Goal: Task Accomplishment & Management: Manage account settings

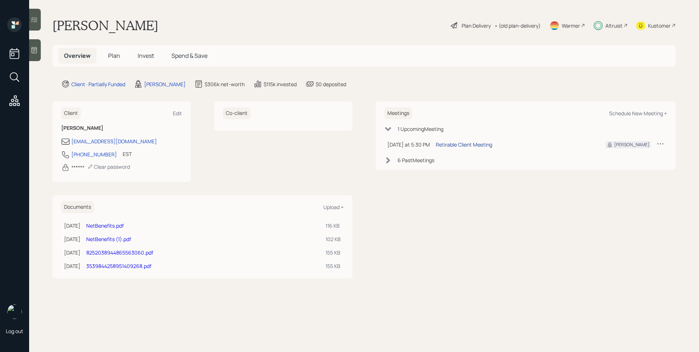
click at [459, 144] on div "Retirable Client Meeting" at bounding box center [464, 145] width 56 height 8
click at [485, 32] on div "Plan Delivery • (old plan-delivery)" at bounding box center [495, 25] width 91 height 16
click at [114, 57] on span "Plan" at bounding box center [114, 56] width 12 height 8
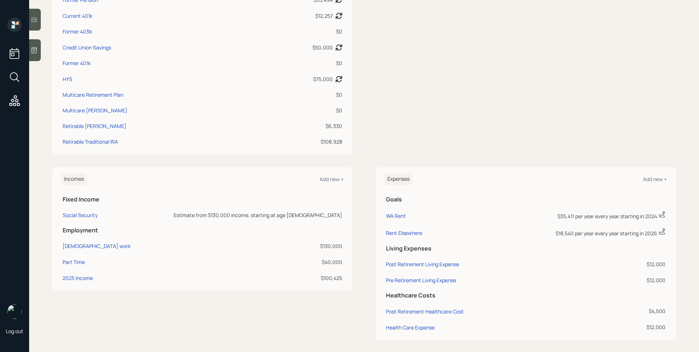
scroll to position [240, 0]
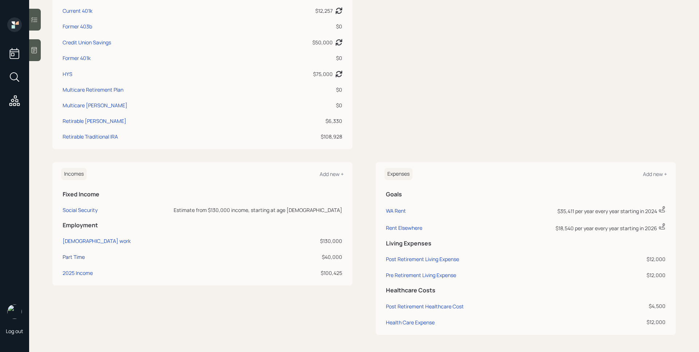
click at [69, 257] on div "Part Time" at bounding box center [74, 257] width 22 height 7
click at [74, 258] on div "Part Time" at bounding box center [74, 257] width 22 height 7
select select "part_time"
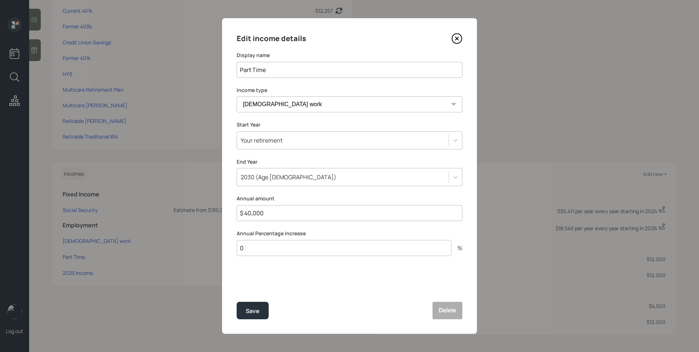
click at [459, 37] on icon at bounding box center [456, 38] width 11 height 11
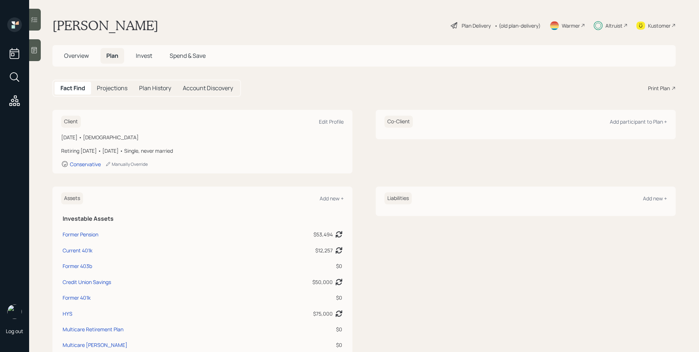
click at [473, 24] on div "Plan Delivery" at bounding box center [476, 26] width 29 height 8
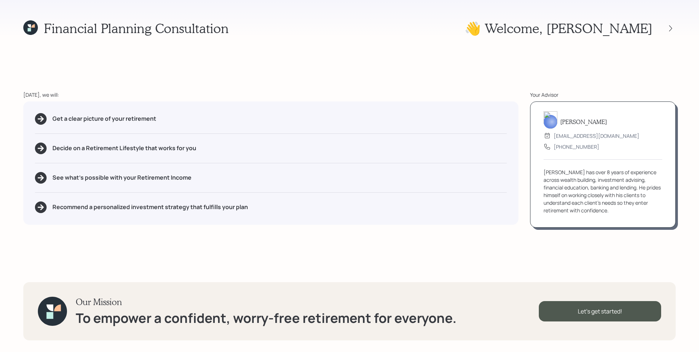
click at [667, 28] on div at bounding box center [670, 28] width 10 height 10
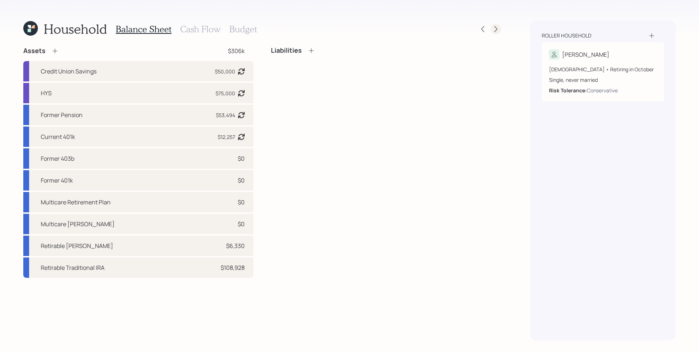
drag, startPoint x: 69, startPoint y: 257, endPoint x: 497, endPoint y: 29, distance: 485.0
click at [497, 29] on icon at bounding box center [495, 28] width 7 height 7
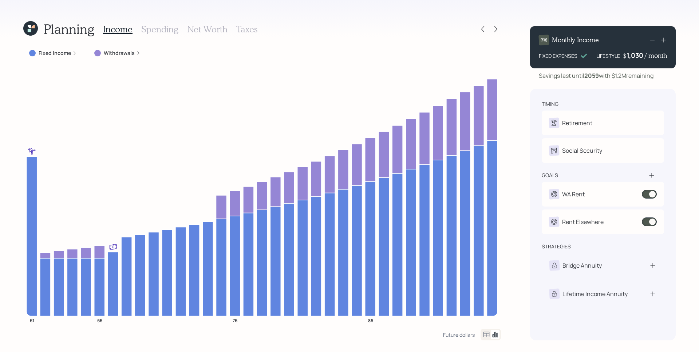
click at [70, 50] on label "Fixed Income" at bounding box center [55, 53] width 32 height 7
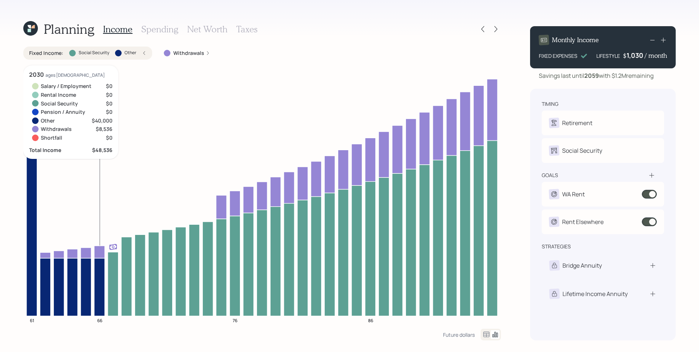
click at [98, 147] on icon "61 66 76 86" at bounding box center [262, 198] width 478 height 264
click at [273, 73] on icon "61 66 76 86" at bounding box center [262, 198] width 478 height 264
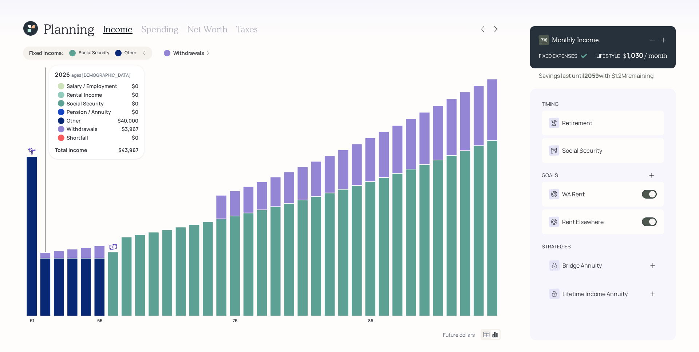
drag, startPoint x: 497, startPoint y: 29, endPoint x: 47, endPoint y: 238, distance: 496.6
click at [47, 238] on icon "61 66 76 86" at bounding box center [262, 198] width 478 height 264
click at [92, 201] on icon "61 66 76 86" at bounding box center [262, 198] width 478 height 264
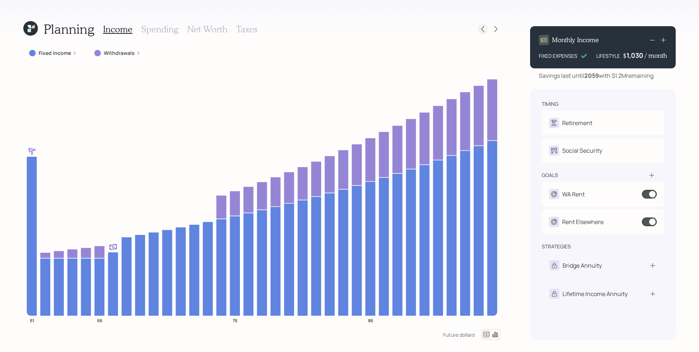
click at [481, 28] on icon at bounding box center [482, 28] width 7 height 7
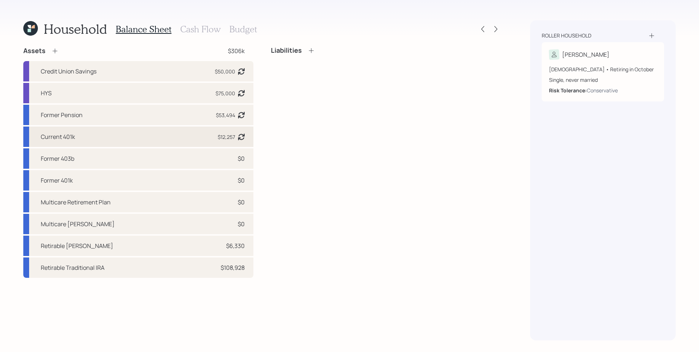
click at [215, 135] on div "Current 401k $12,257 Asset balance last updated on 12-18-2024. Last year it was…" at bounding box center [138, 137] width 230 height 20
select select "company_sponsored"
select select "balanced"
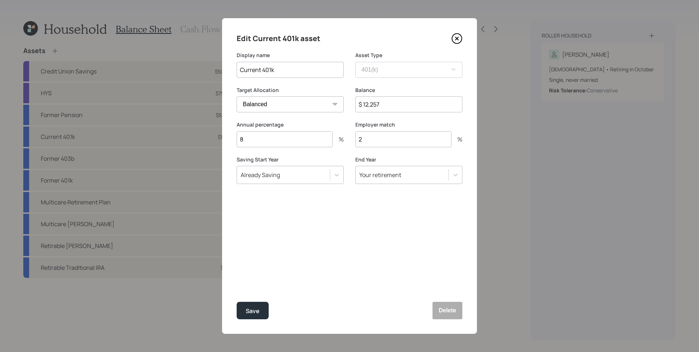
click at [407, 97] on input "$ 12,257" at bounding box center [408, 104] width 107 height 16
click at [407, 99] on input "$ 12,257" at bounding box center [408, 104] width 107 height 16
click at [390, 104] on input "$ 12,257" at bounding box center [408, 104] width 107 height 16
click at [391, 104] on input "$ 12,257" at bounding box center [408, 104] width 107 height 16
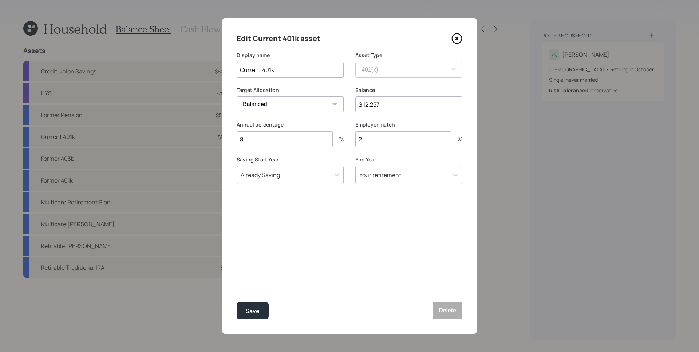
click at [391, 104] on input "$ 12,257" at bounding box center [408, 104] width 107 height 16
type input "$ 25,000"
type input "0"
click at [237, 302] on button "Save" at bounding box center [253, 310] width 32 height 17
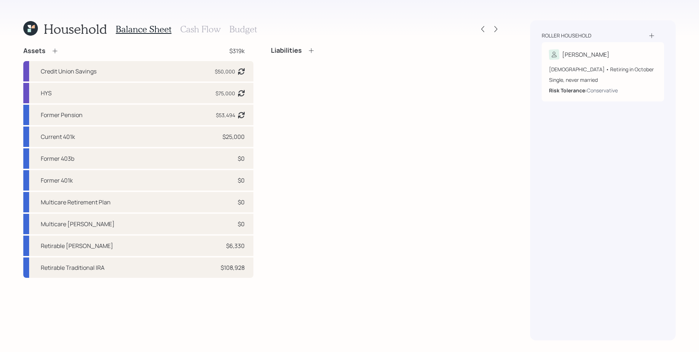
click at [405, 103] on div "Liabilities" at bounding box center [386, 163] width 230 height 232
click at [182, 133] on div "Current 401k $25,000" at bounding box center [138, 137] width 230 height 20
select select "company_sponsored"
select select "balanced"
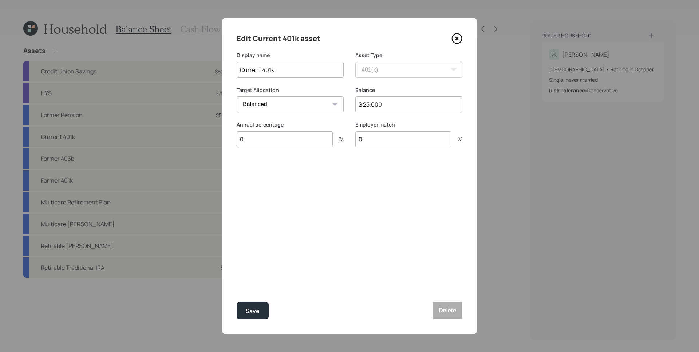
click at [380, 112] on input "$ 25,000" at bounding box center [408, 104] width 107 height 16
click at [382, 107] on input "$ 25,000" at bounding box center [408, 104] width 107 height 16
type input "$ 25,452"
click at [258, 304] on button "Save" at bounding box center [253, 310] width 32 height 17
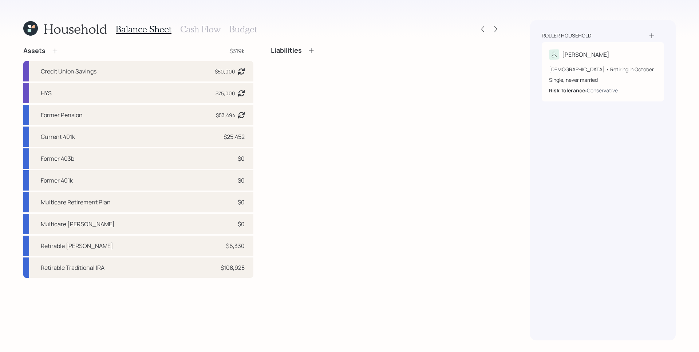
click at [196, 28] on h3 "Cash Flow" at bounding box center [200, 29] width 40 height 11
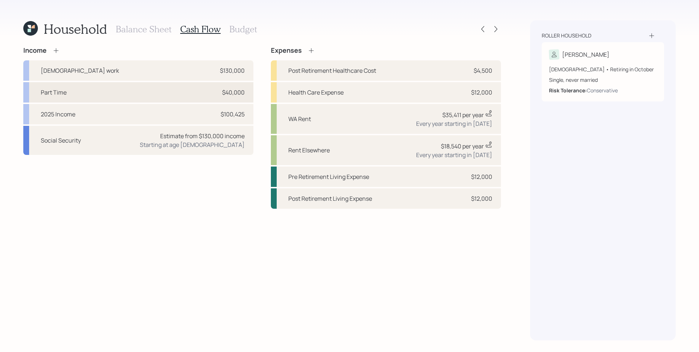
click at [238, 89] on div "$40,000" at bounding box center [233, 92] width 23 height 9
select select "part_time"
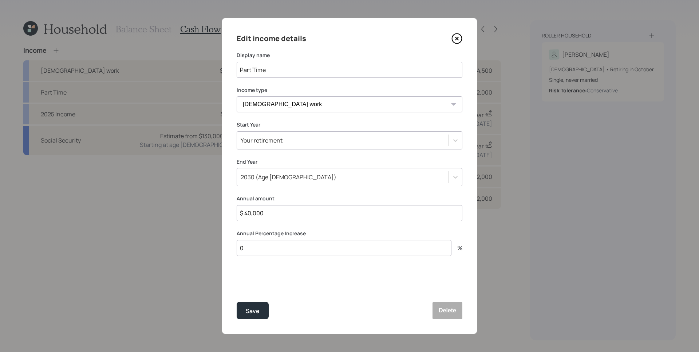
click at [305, 217] on input "$ 40,000" at bounding box center [350, 213] width 226 height 16
click at [453, 38] on icon at bounding box center [456, 38] width 11 height 11
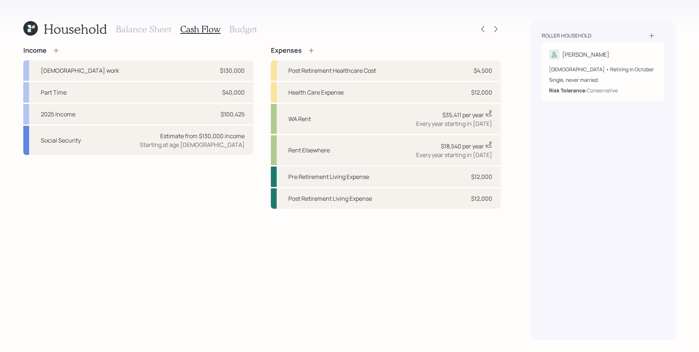
click at [261, 47] on div "Income Full-time work $130,000 Part Time $40,000 2025 Income $100,425 Social Se…" at bounding box center [262, 128] width 478 height 162
click at [238, 94] on div "$40,000" at bounding box center [233, 92] width 23 height 9
select select "part_time"
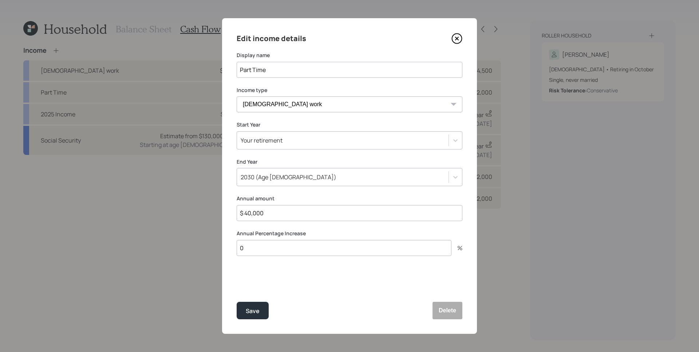
click at [456, 35] on icon at bounding box center [456, 38] width 11 height 11
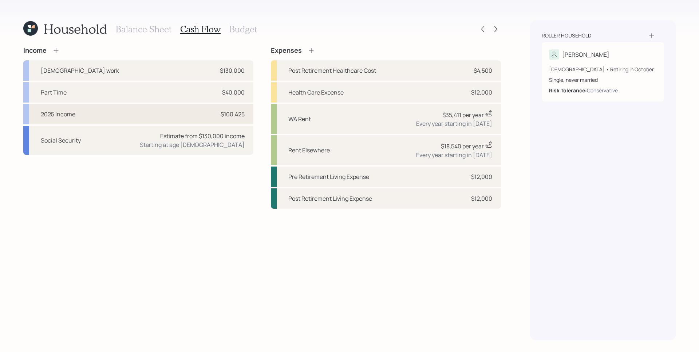
click at [186, 115] on div "2025 Income $100,425" at bounding box center [138, 114] width 230 height 20
select select "other"
select select "earned"
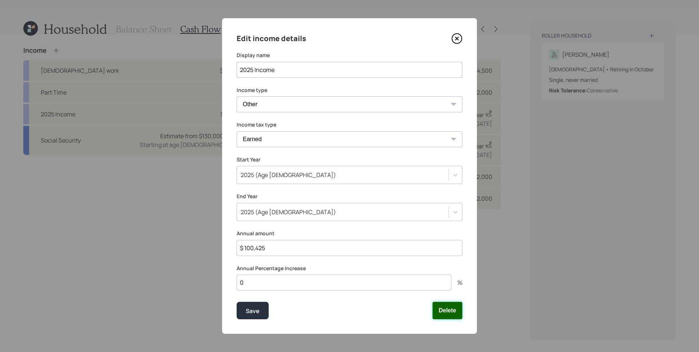
click at [447, 312] on button "Delete" at bounding box center [447, 310] width 30 height 17
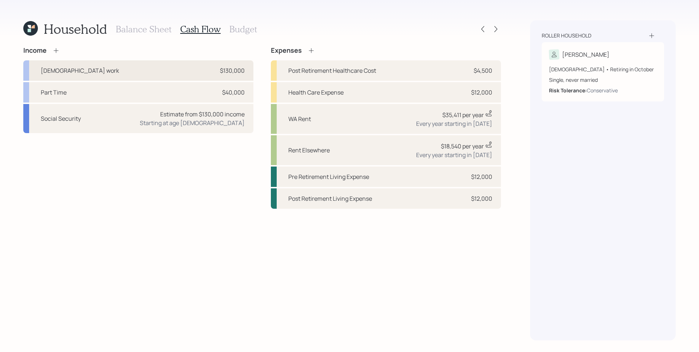
click at [210, 67] on div "Full-time work $130,000" at bounding box center [138, 70] width 230 height 20
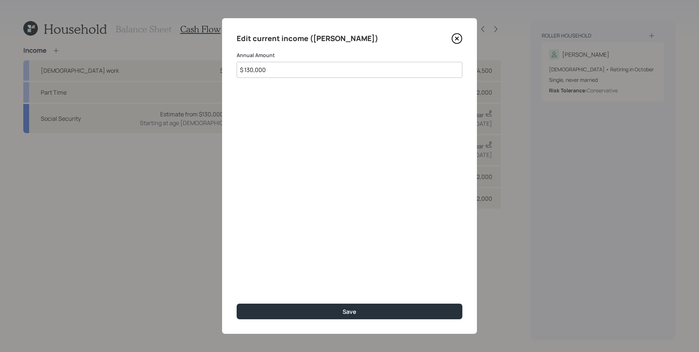
click at [234, 72] on div "Edit current income (Mary) Annual Amount $ 130,000 Save" at bounding box center [349, 176] width 255 height 316
click at [275, 73] on input "$ 130,000" at bounding box center [350, 70] width 226 height 16
type input "$ 68,952"
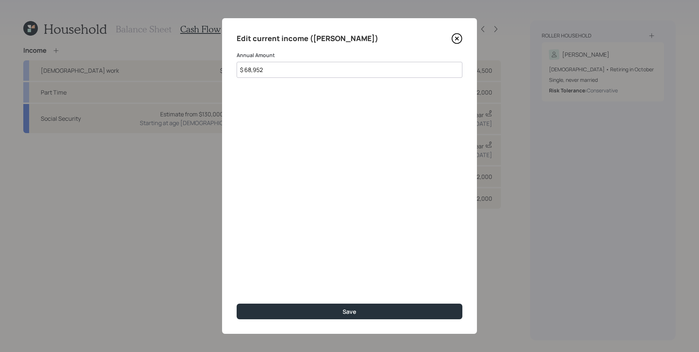
click at [237, 304] on button "Save" at bounding box center [350, 312] width 226 height 16
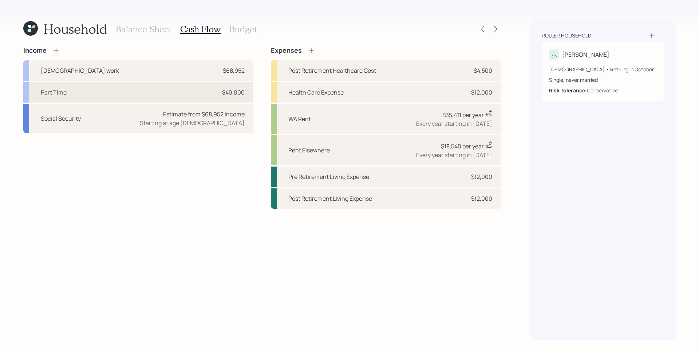
click at [182, 92] on div "Part Time $40,000" at bounding box center [138, 92] width 230 height 20
select select "part_time"
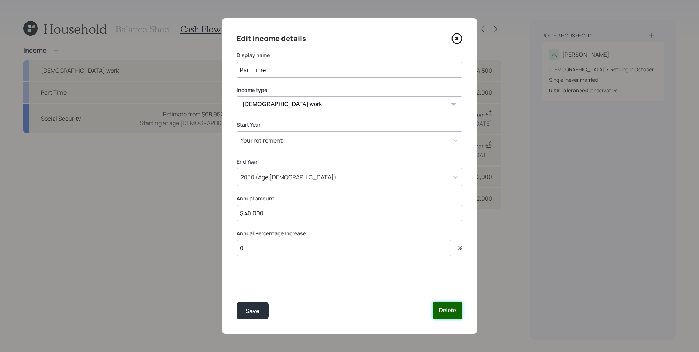
click at [461, 315] on button "Delete" at bounding box center [447, 310] width 30 height 17
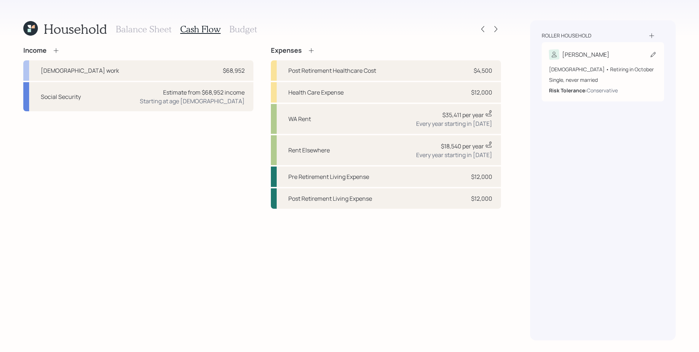
click at [592, 75] on div "61 years old • Retiring in October Single, never married Risk Tolerance: Conser…" at bounding box center [603, 80] width 108 height 29
select select "10"
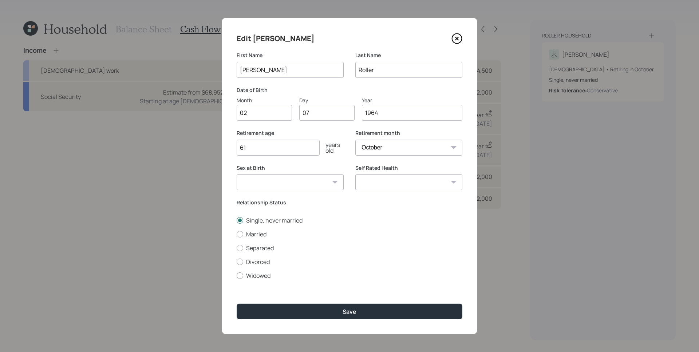
click at [267, 146] on input "61" at bounding box center [278, 148] width 83 height 16
click at [268, 145] on input "61" at bounding box center [278, 148] width 83 height 16
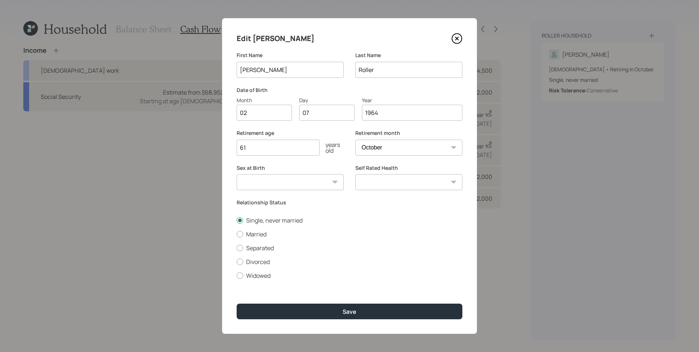
click at [268, 152] on input "61" at bounding box center [278, 148] width 83 height 16
click at [269, 151] on input "61" at bounding box center [278, 148] width 83 height 16
click at [269, 148] on input "61" at bounding box center [278, 148] width 83 height 16
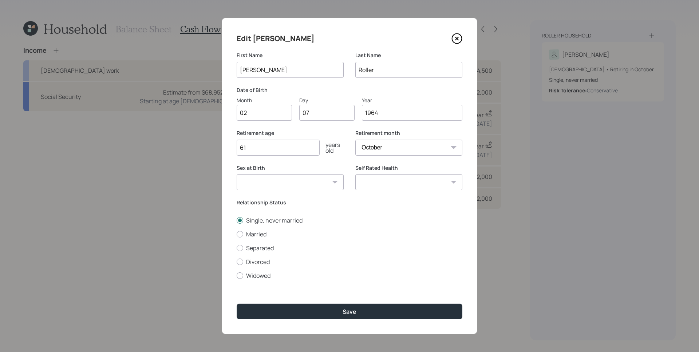
click at [269, 148] on input "61" at bounding box center [278, 148] width 83 height 16
type input "67"
click at [237, 304] on button "Save" at bounding box center [350, 312] width 226 height 16
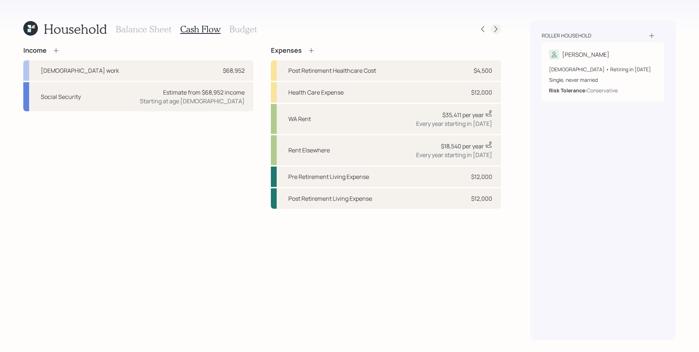
click at [494, 29] on icon at bounding box center [495, 28] width 7 height 7
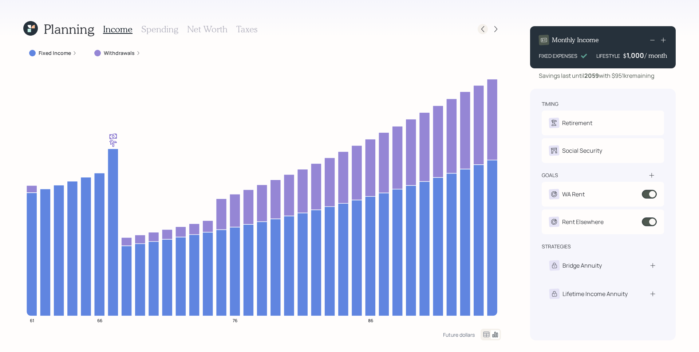
click at [483, 29] on icon at bounding box center [482, 28] width 7 height 7
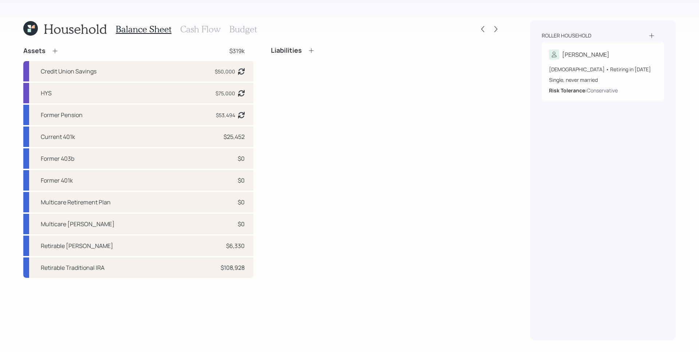
click at [202, 32] on h3 "Cash Flow" at bounding box center [200, 29] width 40 height 11
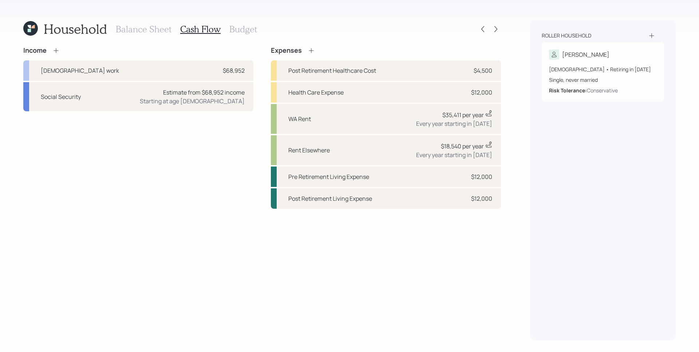
drag, startPoint x: 53, startPoint y: 48, endPoint x: 67, endPoint y: 46, distance: 14.8
click at [53, 48] on icon at bounding box center [55, 50] width 7 height 7
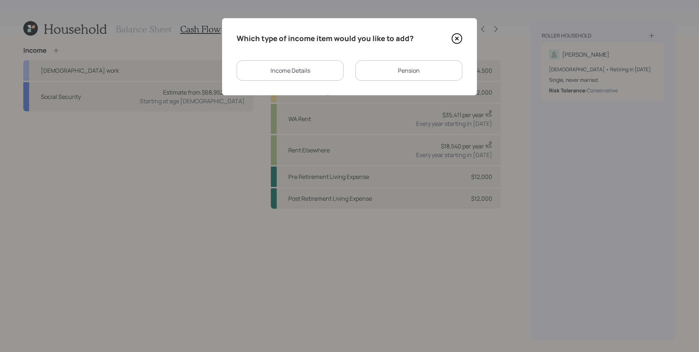
click at [287, 70] on div "Income Details" at bounding box center [290, 70] width 107 height 20
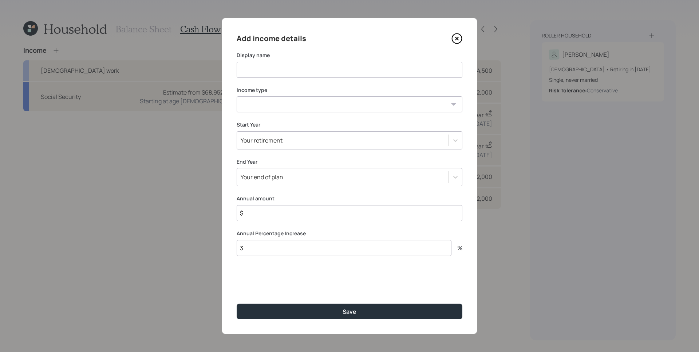
click at [294, 75] on input at bounding box center [350, 70] width 226 height 16
type input "Income Fix"
click at [321, 104] on select "Full-time work Part-time work Self employment Other" at bounding box center [350, 104] width 226 height 16
select select "other"
click at [237, 96] on select "Full-time work Part-time work Self employment Other" at bounding box center [350, 104] width 226 height 16
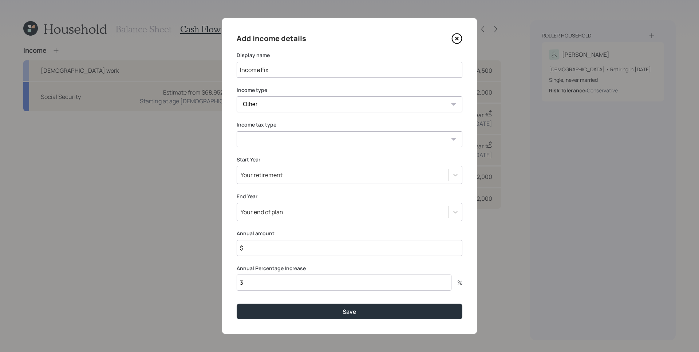
click at [277, 137] on select "Tax-free Earned Self Employment Alimony Royalties Pension / Annuity Interest Di…" at bounding box center [350, 139] width 226 height 16
select select "earned"
click at [237, 131] on select "Tax-free Earned Self Employment Alimony Royalties Pension / Annuity Interest Di…" at bounding box center [350, 139] width 226 height 16
click at [277, 173] on div "Your retirement" at bounding box center [262, 175] width 42 height 8
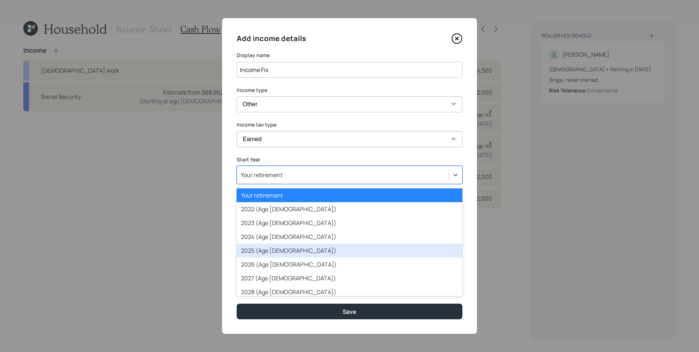
click at [278, 253] on div "2025 (Age 61)" at bounding box center [350, 251] width 226 height 14
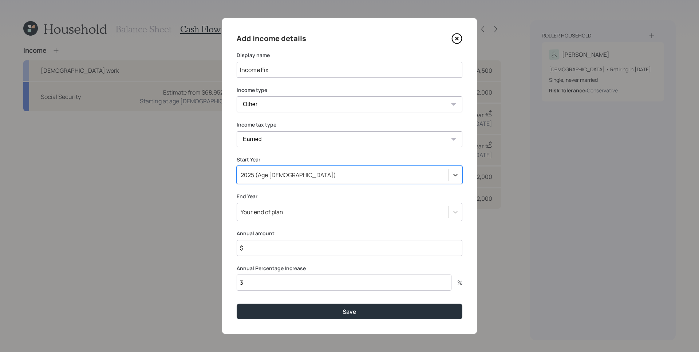
click at [271, 215] on div "Your end of plan" at bounding box center [262, 212] width 43 height 8
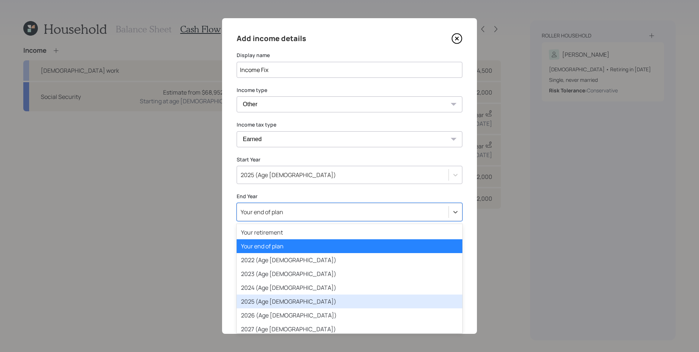
click at [281, 298] on div "2025 (Age 61)" at bounding box center [350, 302] width 226 height 14
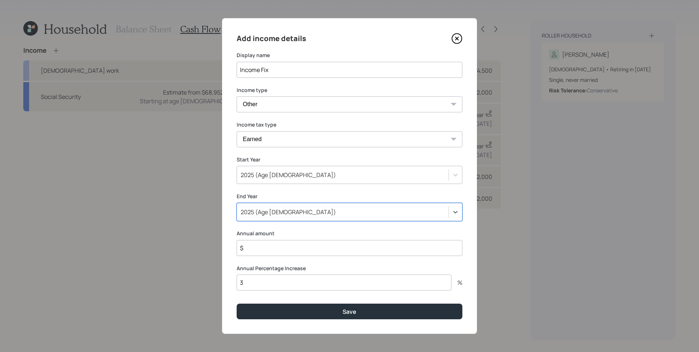
click at [278, 248] on input "$" at bounding box center [350, 248] width 226 height 16
type input "$ 10,000"
click at [237, 304] on button "Save" at bounding box center [350, 312] width 226 height 16
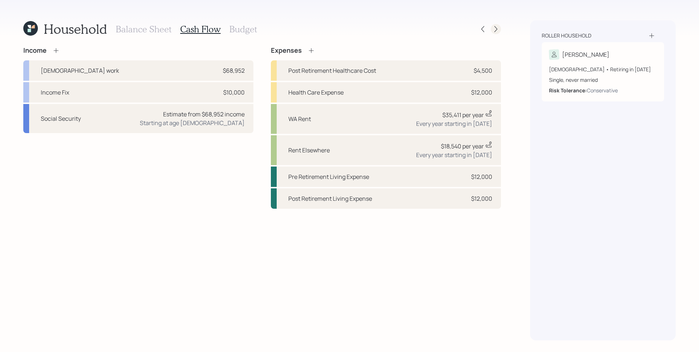
click at [496, 27] on icon at bounding box center [495, 28] width 7 height 7
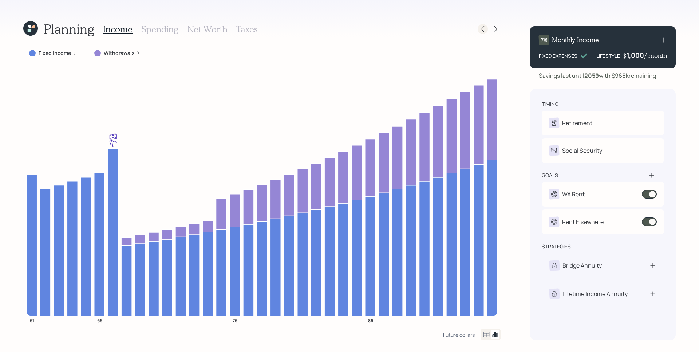
click at [480, 30] on icon at bounding box center [482, 28] width 7 height 7
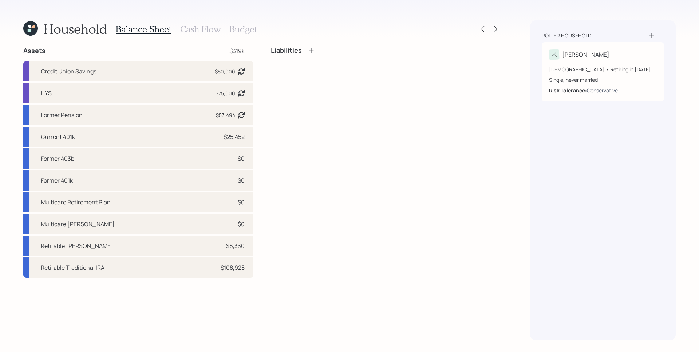
click at [202, 29] on h3 "Cash Flow" at bounding box center [200, 29] width 40 height 11
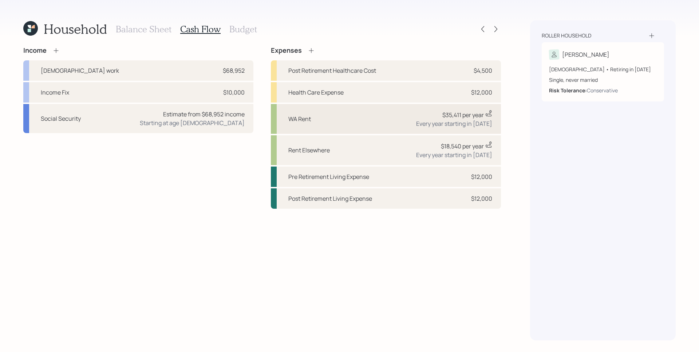
click at [452, 119] on div "$35,411 per year This value is a current estimate based on a value of $34,380 c…" at bounding box center [467, 114] width 50 height 9
select select "1"
select select "2025"
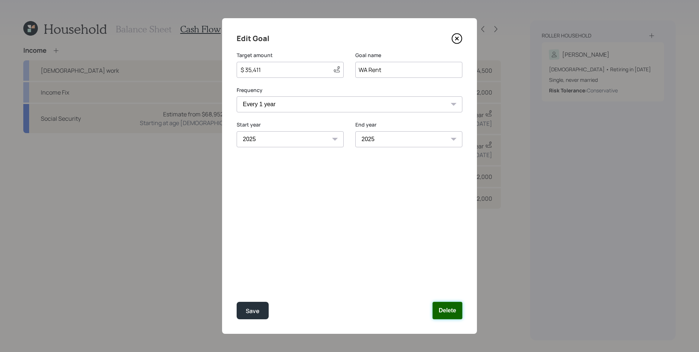
click at [451, 306] on button "Delete" at bounding box center [447, 310] width 30 height 17
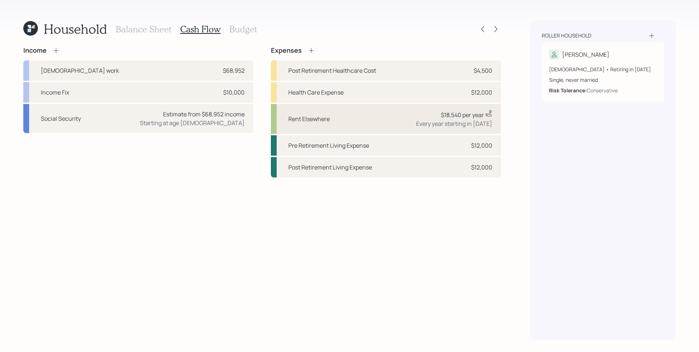
click at [439, 120] on div "Every year starting in 2026" at bounding box center [454, 123] width 76 height 9
select select "1"
select select "2026"
select select "2058"
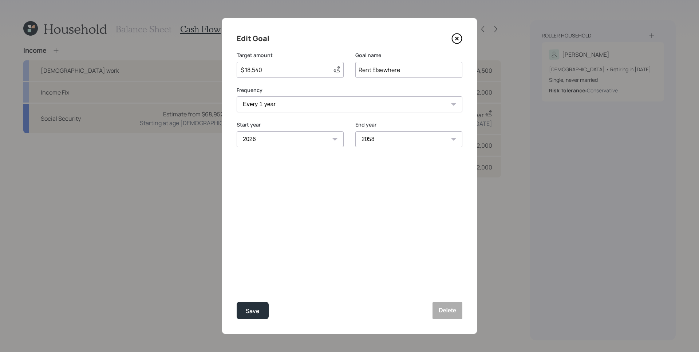
drag, startPoint x: 265, startPoint y: 68, endPoint x: 232, endPoint y: 68, distance: 32.8
click at [232, 68] on div "Edit Goal Target amount $ 18,540 This value is a current estimate based on a va…" at bounding box center [349, 176] width 255 height 316
click at [450, 312] on button "Delete" at bounding box center [447, 310] width 30 height 17
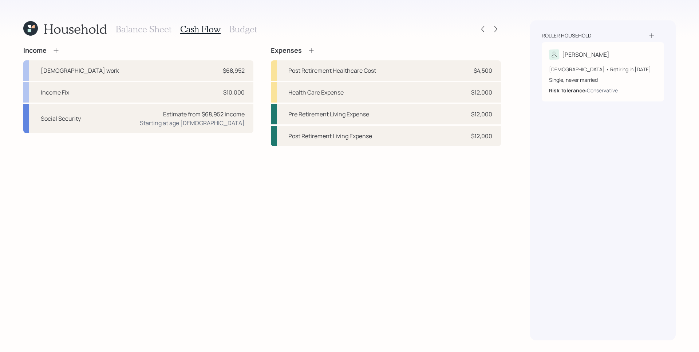
click at [310, 51] on icon at bounding box center [311, 50] width 7 height 7
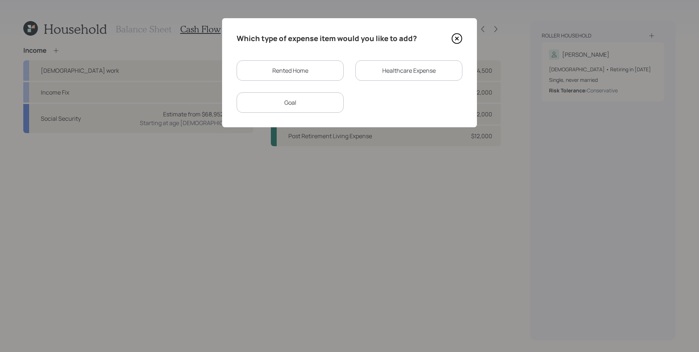
click at [315, 65] on div "Rented Home" at bounding box center [290, 70] width 107 height 20
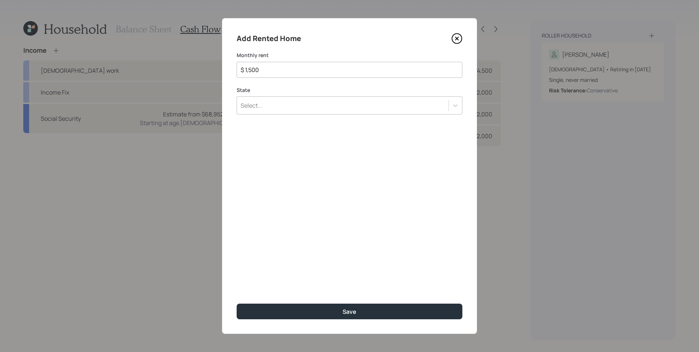
type input "$ 1,500"
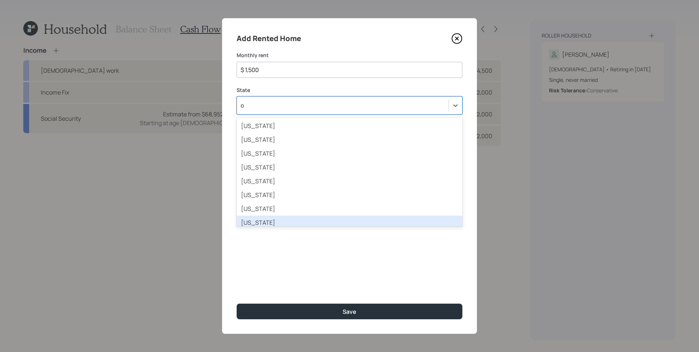
type input "oh"
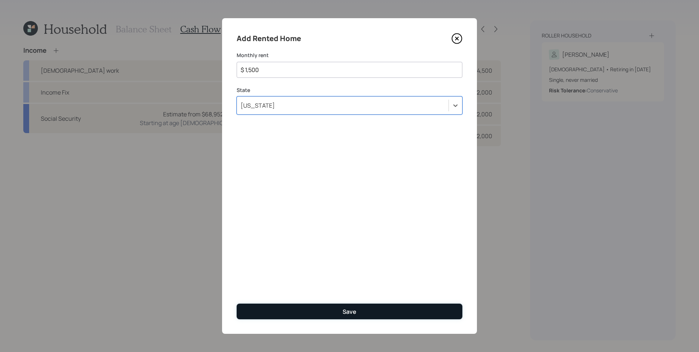
click at [384, 308] on button "Save" at bounding box center [350, 312] width 226 height 16
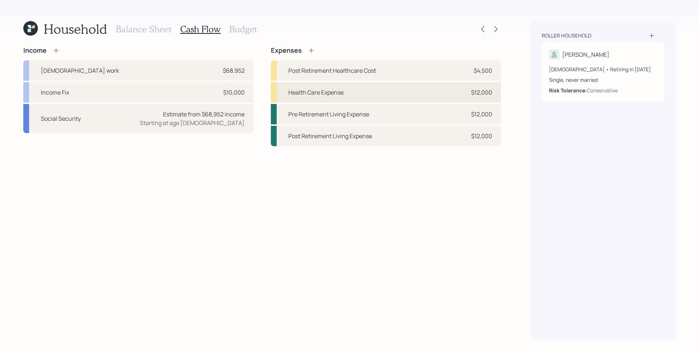
click at [369, 95] on div "Health Care Expense $12,000" at bounding box center [386, 92] width 230 height 20
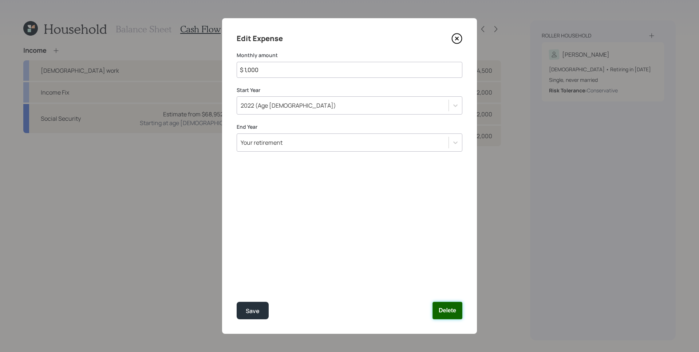
click at [445, 308] on button "Delete" at bounding box center [447, 310] width 30 height 17
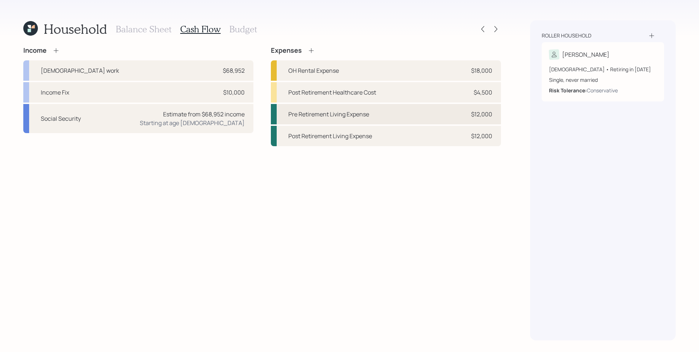
click at [467, 118] on div "Pre Retirement Living Expense $12,000" at bounding box center [386, 114] width 230 height 20
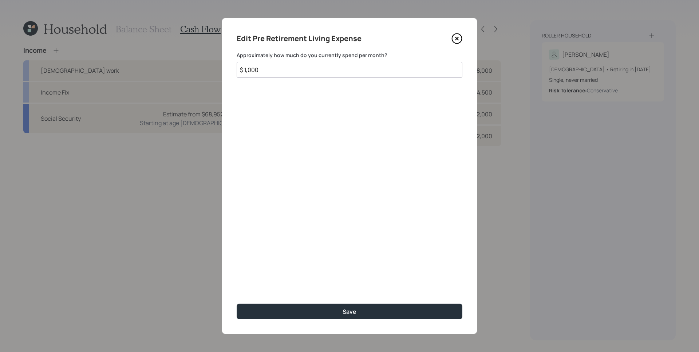
click at [460, 39] on icon at bounding box center [456, 38] width 11 height 11
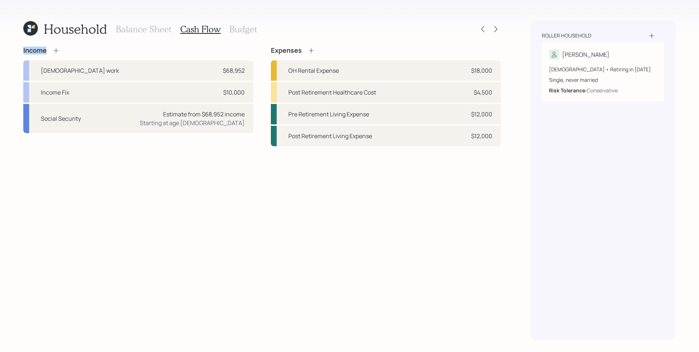
click at [460, 39] on div "Household Balance Sheet Cash Flow Budget Income Full-time work $68,952 Income F…" at bounding box center [262, 180] width 478 height 320
click at [485, 27] on icon at bounding box center [482, 28] width 7 height 7
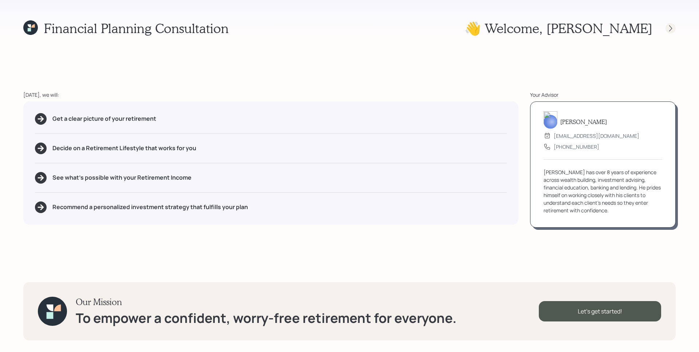
click at [669, 27] on icon at bounding box center [670, 28] width 7 height 7
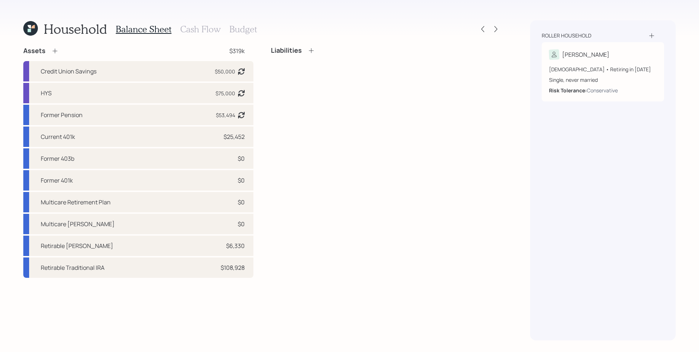
click at [55, 52] on icon at bounding box center [54, 50] width 7 height 7
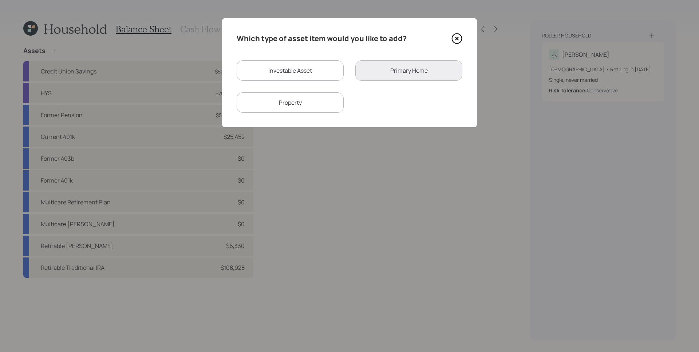
click at [272, 75] on div "Investable Asset" at bounding box center [290, 70] width 107 height 20
select select "taxable"
select select "balanced"
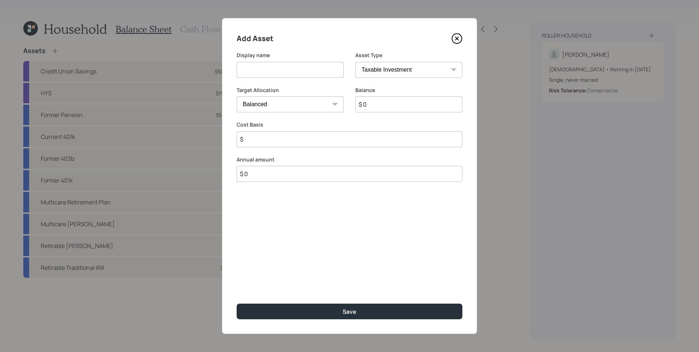
click at [271, 74] on input at bounding box center [290, 70] width 107 height 16
click at [248, 69] on input "NEw Government Retirement" at bounding box center [290, 70] width 107 height 16
type input "New Government Retirement"
click at [383, 75] on select "SEP IRA IRA Roth IRA 401(k) Roth 401(k) 403(b) Roth 403(b) 457(b) Roth 457(b) H…" at bounding box center [408, 70] width 107 height 16
select select "state_local_government_sponsored"
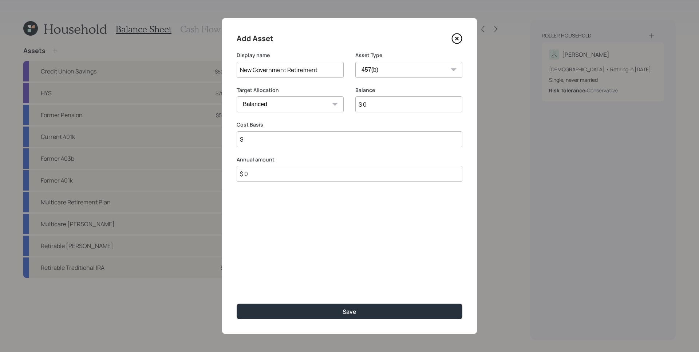
click at [355, 62] on select "SEP IRA IRA Roth IRA 401(k) Roth 401(k) 403(b) Roth 403(b) 457(b) Roth 457(b) H…" at bounding box center [408, 70] width 107 height 16
click at [382, 106] on input "$ 0" at bounding box center [408, 104] width 107 height 16
type input "10"
type input "14"
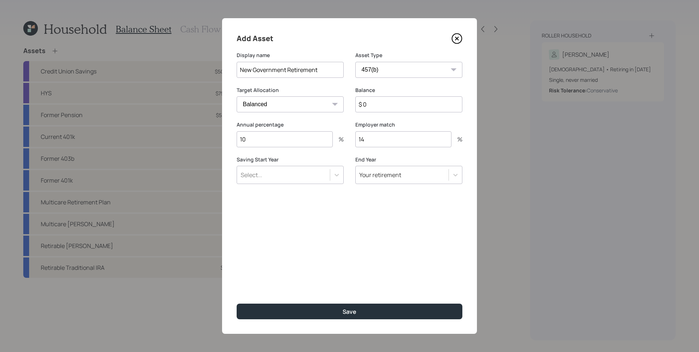
click at [310, 178] on div "Select..." at bounding box center [283, 175] width 93 height 12
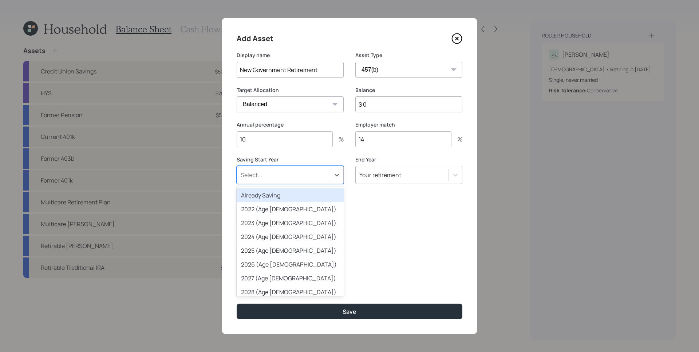
click at [296, 195] on div "Already Saving" at bounding box center [290, 196] width 107 height 14
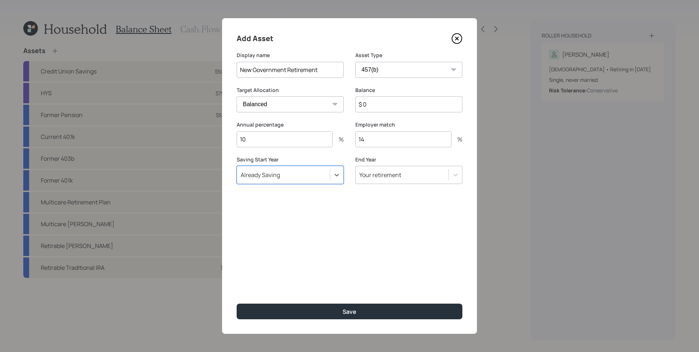
click at [328, 204] on div "Add Asset Display name New Government Retirement Asset Type SEP IRA IRA Roth IR…" at bounding box center [349, 176] width 255 height 316
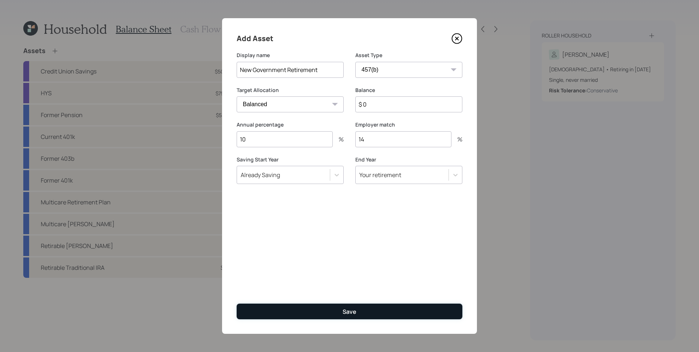
click at [376, 314] on button "Save" at bounding box center [350, 312] width 226 height 16
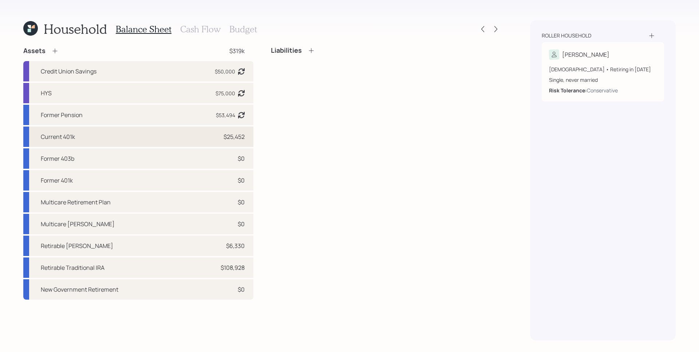
click at [193, 133] on div "Current 401k $25,452" at bounding box center [138, 137] width 230 height 20
select select "company_sponsored"
select select "balanced"
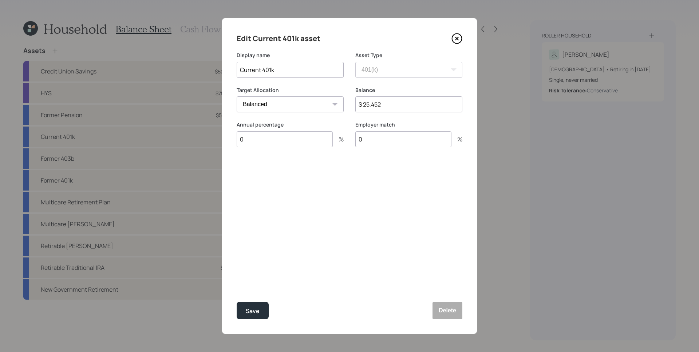
drag, startPoint x: 260, startPoint y: 70, endPoint x: 233, endPoint y: 64, distance: 28.4
click at [233, 64] on div "Edit Current 401k asset Display name Current 401k Asset Type SEP IRA IRA Roth I…" at bounding box center [349, 176] width 255 height 316
type input "Former 401k"
drag, startPoint x: 287, startPoint y: 248, endPoint x: 245, endPoint y: 315, distance: 78.6
click at [287, 248] on div "Edit Current 401k asset Display name Former 401k Asset Type SEP IRA IRA Roth IR…" at bounding box center [349, 176] width 255 height 316
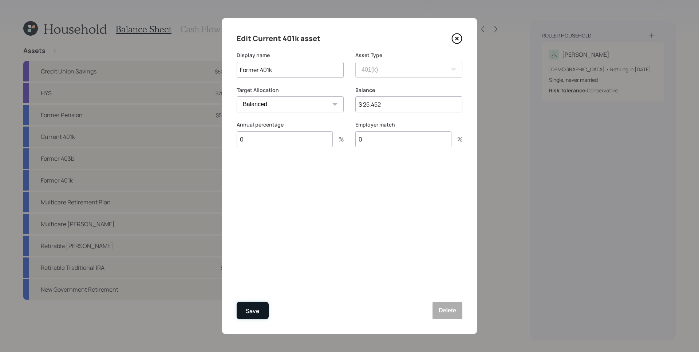
click at [249, 309] on div "Save" at bounding box center [253, 312] width 14 height 10
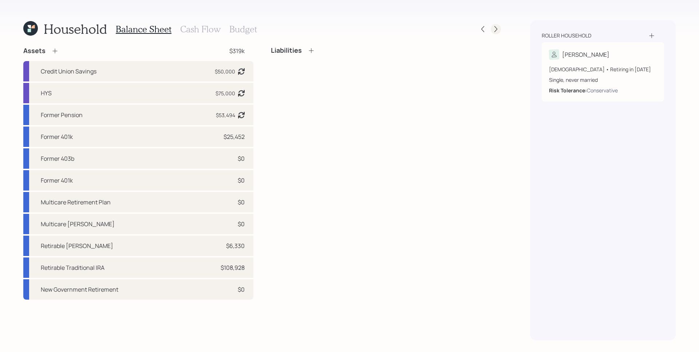
click at [495, 28] on icon at bounding box center [495, 28] width 7 height 7
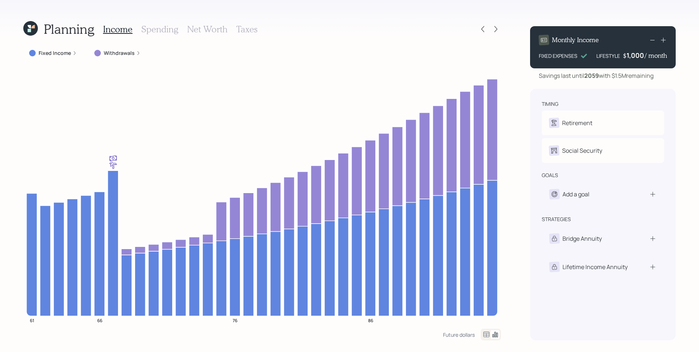
click at [661, 41] on icon at bounding box center [663, 39] width 7 height 7
click at [662, 41] on icon at bounding box center [663, 39] width 7 height 7
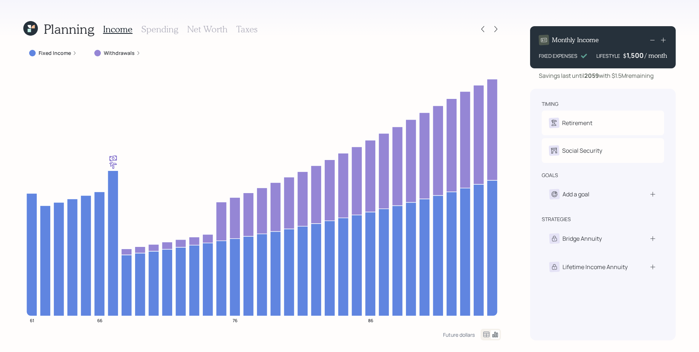
click at [662, 41] on icon at bounding box center [663, 39] width 7 height 7
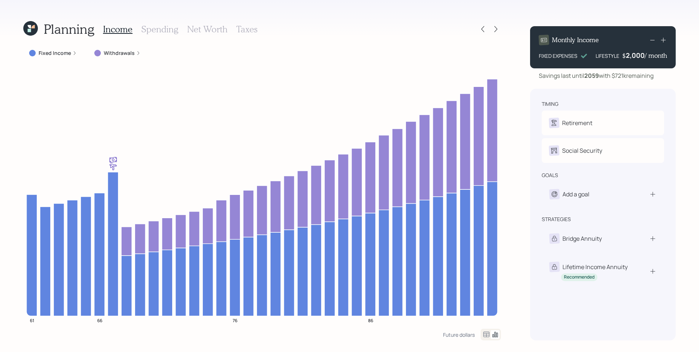
click at [663, 39] on icon at bounding box center [663, 39] width 7 height 7
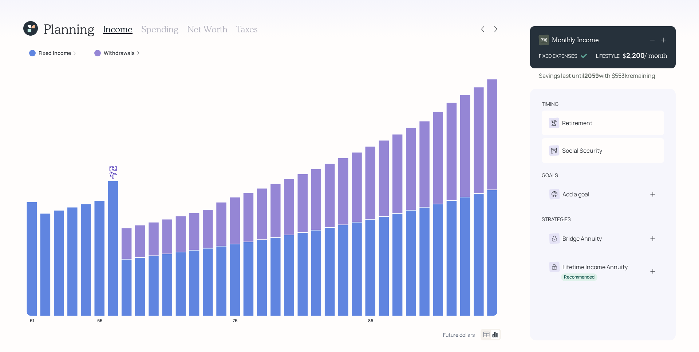
click at [654, 39] on icon at bounding box center [652, 40] width 9 height 9
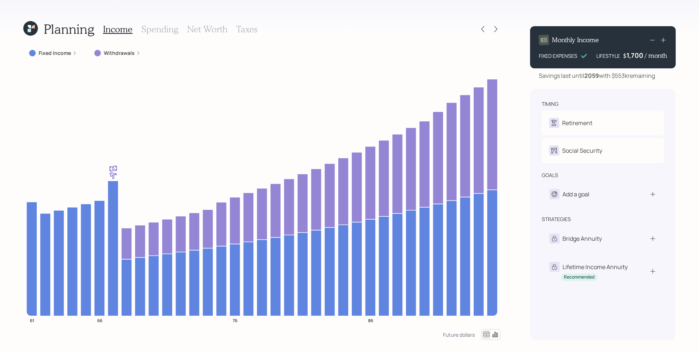
click at [654, 39] on icon at bounding box center [652, 40] width 9 height 9
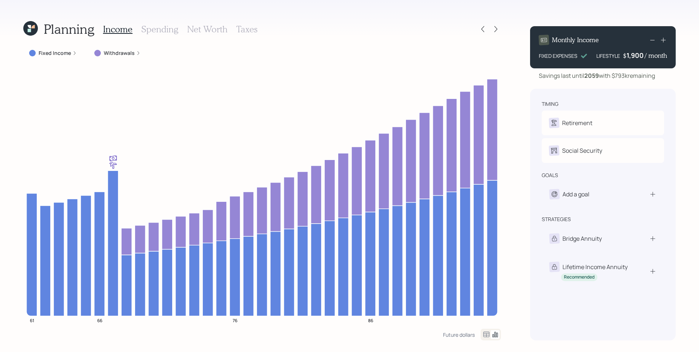
click at [654, 39] on icon at bounding box center [652, 40] width 9 height 9
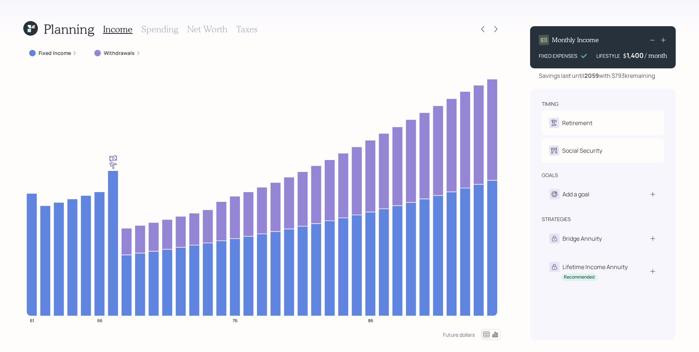
click at [654, 39] on icon at bounding box center [652, 40] width 9 height 9
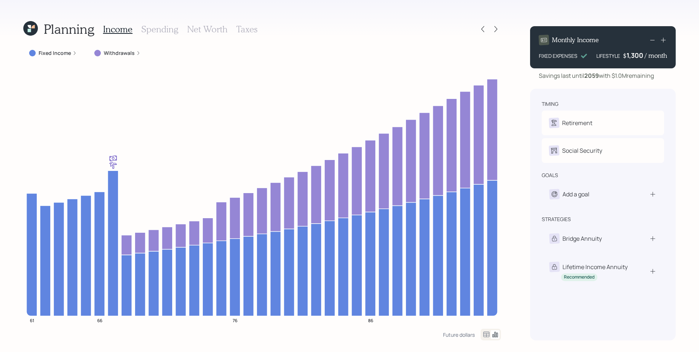
click at [654, 39] on icon at bounding box center [652, 40] width 9 height 9
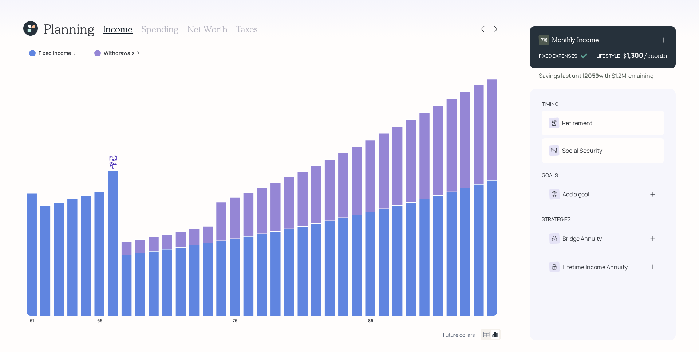
click at [654, 39] on icon at bounding box center [652, 40] width 9 height 9
click at [657, 107] on div "timing" at bounding box center [603, 103] width 122 height 7
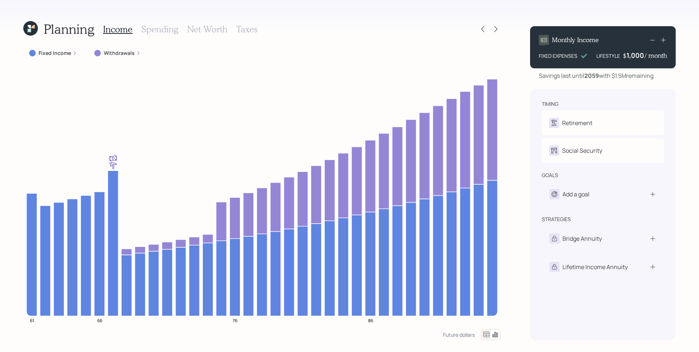
click at [150, 32] on h3 "Spending" at bounding box center [159, 29] width 37 height 11
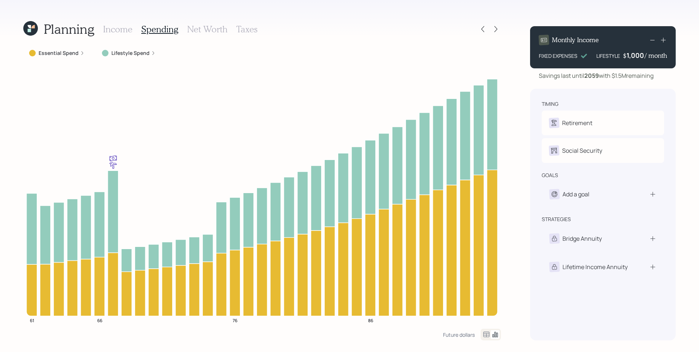
click at [133, 54] on label "Lifestyle Spend" at bounding box center [130, 53] width 38 height 7
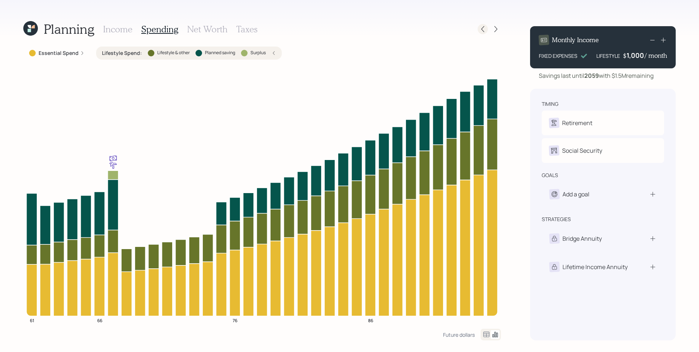
click at [485, 29] on icon at bounding box center [482, 28] width 7 height 7
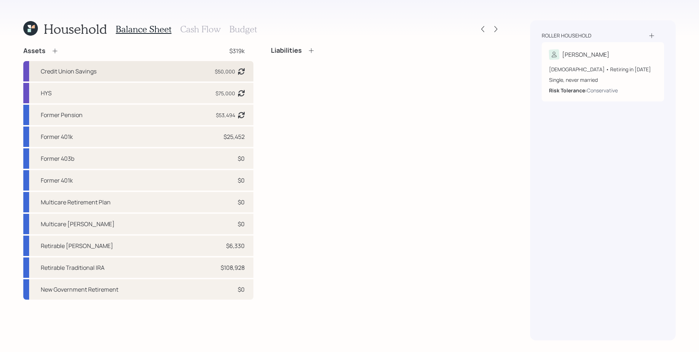
click at [156, 73] on div "Credit Union Savings $50,000 Asset balance last updated on 12-18-2024. Last yea…" at bounding box center [138, 71] width 230 height 20
select select "cash"
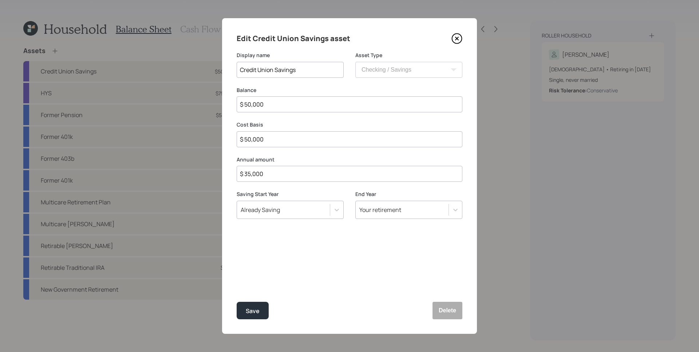
click at [264, 176] on input "$ 35,000" at bounding box center [350, 174] width 226 height 16
click at [264, 175] on input "$ 35,000" at bounding box center [350, 174] width 226 height 16
click at [264, 177] on input "$ 35,000" at bounding box center [350, 174] width 226 height 16
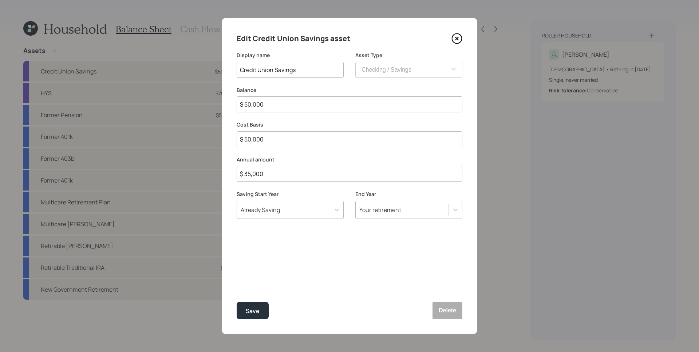
click at [264, 176] on input "$ 35,000" at bounding box center [350, 174] width 226 height 16
click at [265, 175] on input "$ 35,000" at bounding box center [350, 174] width 226 height 16
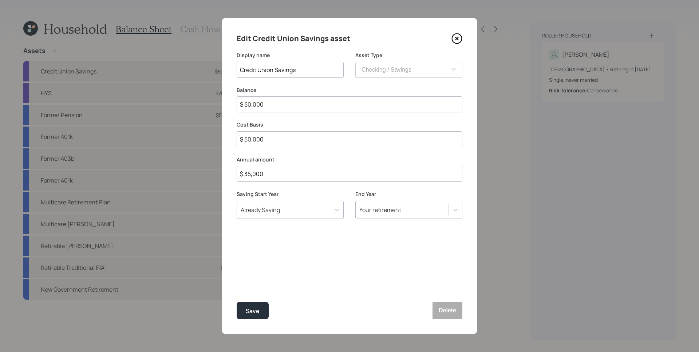
click at [265, 175] on input "$ 35,000" at bounding box center [350, 174] width 226 height 16
click at [268, 174] on input "$ 35,000" at bounding box center [350, 174] width 226 height 16
type input "$ 20,000"
click at [237, 302] on button "Save" at bounding box center [253, 310] width 32 height 17
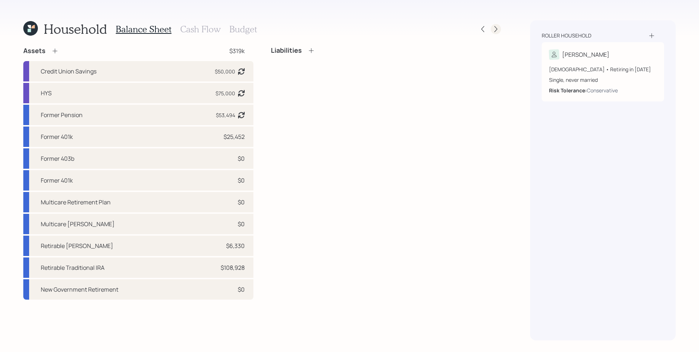
click at [498, 28] on icon at bounding box center [495, 28] width 7 height 7
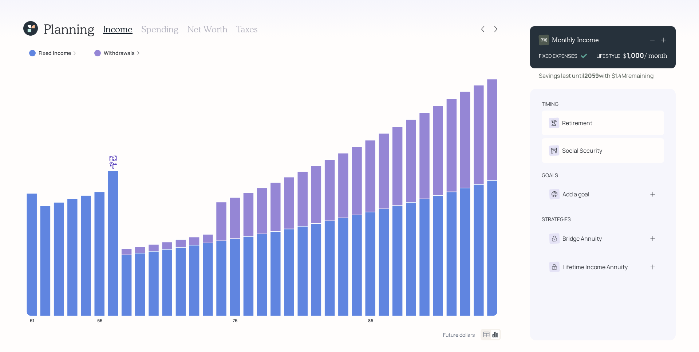
click at [164, 28] on h3 "Spending" at bounding box center [159, 29] width 37 height 11
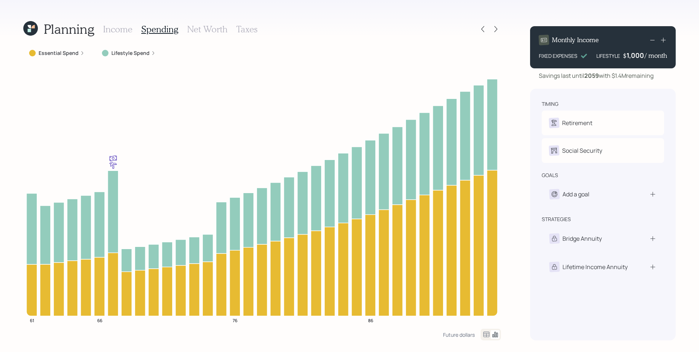
click at [142, 52] on label "Lifestyle Spend" at bounding box center [130, 53] width 38 height 7
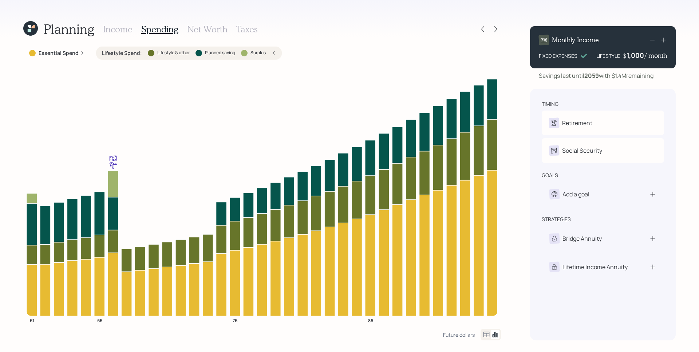
click at [114, 27] on h3 "Income" at bounding box center [117, 29] width 29 height 11
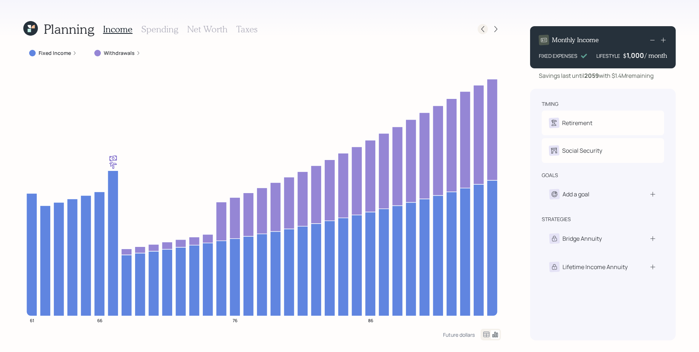
click at [486, 30] on div at bounding box center [483, 29] width 10 height 10
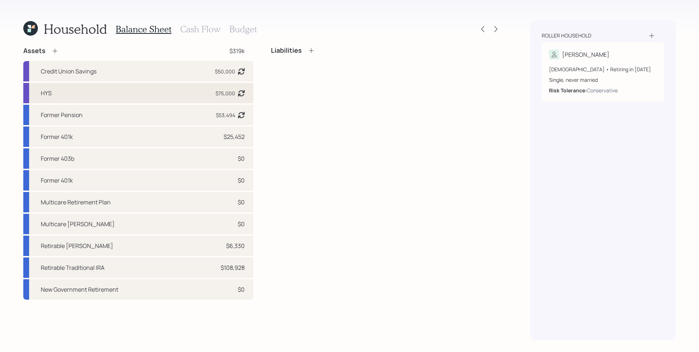
click at [209, 93] on div "HYS $75,000 Asset balance last updated on 12-18-2024." at bounding box center [138, 93] width 230 height 20
select select "emergency_fund"
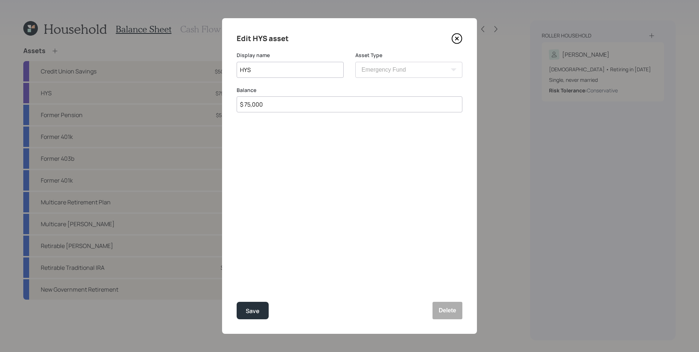
click at [458, 35] on icon at bounding box center [456, 38] width 11 height 11
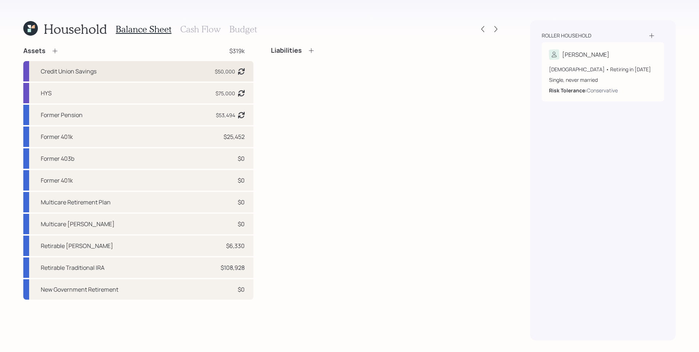
click at [192, 73] on div "Credit Union Savings $50,000 Asset balance last updated on 12-18-2024. Last yea…" at bounding box center [138, 71] width 230 height 20
select select "cash"
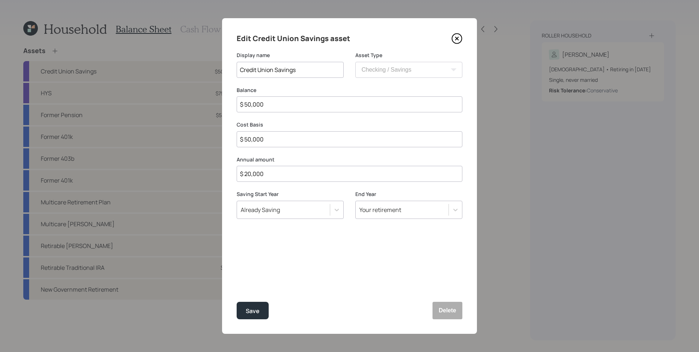
click at [281, 106] on input "$ 50,000" at bounding box center [350, 104] width 226 height 16
type input "$ 3"
type input "$ 35"
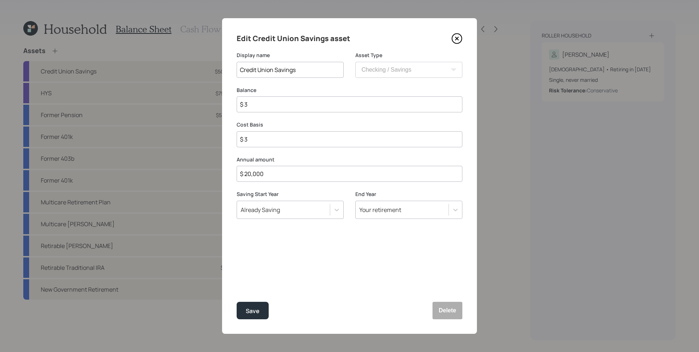
type input "$ 35"
type input "$ 350"
type input "$ 3,500"
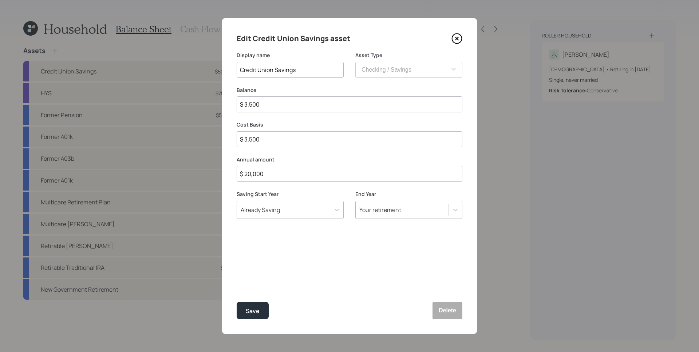
type input "$ 35,000"
click at [237, 302] on button "Save" at bounding box center [253, 310] width 32 height 17
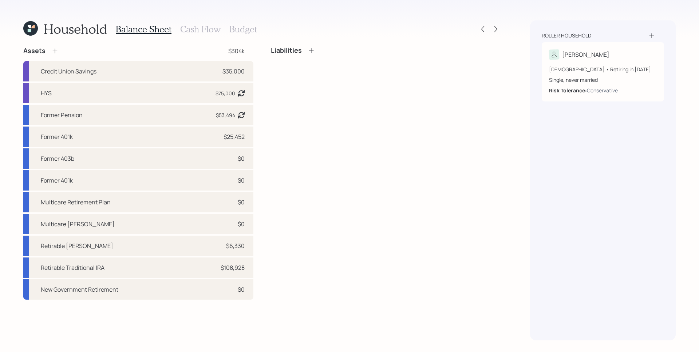
click at [349, 148] on div "Liabilities" at bounding box center [386, 173] width 230 height 253
click at [495, 32] on icon at bounding box center [495, 28] width 7 height 7
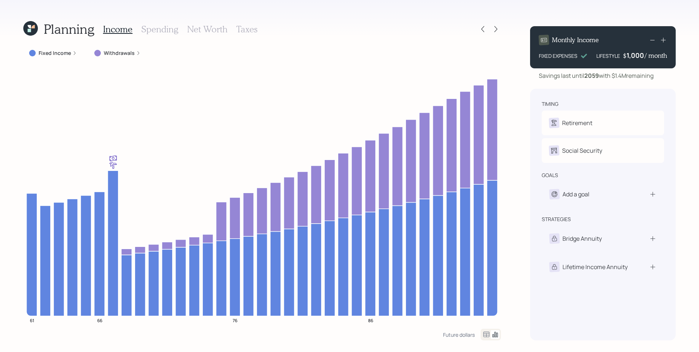
click at [64, 55] on label "Fixed Income" at bounding box center [55, 53] width 32 height 7
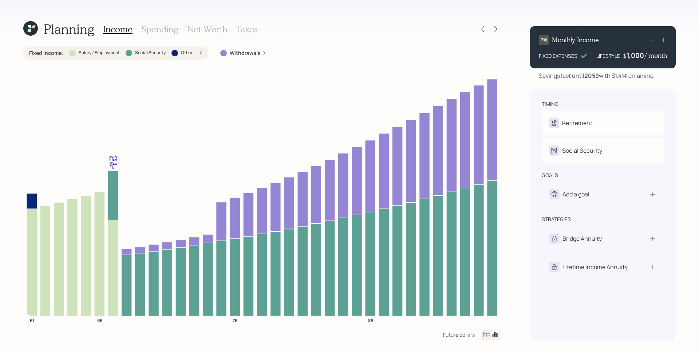
click at [183, 51] on label "Other" at bounding box center [187, 53] width 12 height 6
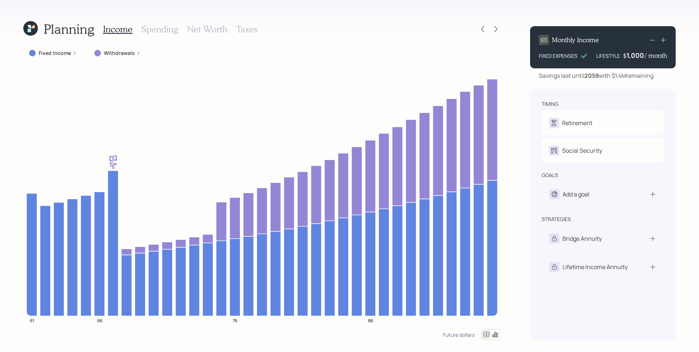
click at [507, 100] on div "Planning Income Spending Net Worth Taxes Fixed Income Withdrawals 61 66 76 86 F…" at bounding box center [349, 176] width 699 height 352
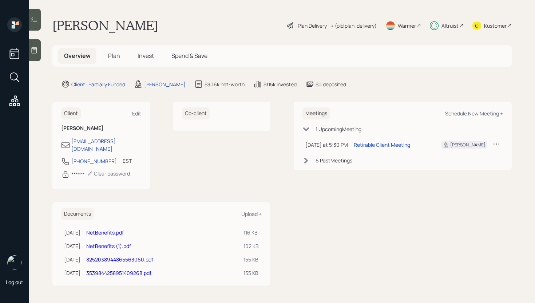
click at [454, 25] on div "Altruist" at bounding box center [450, 26] width 17 height 8
